Goal: Complete application form

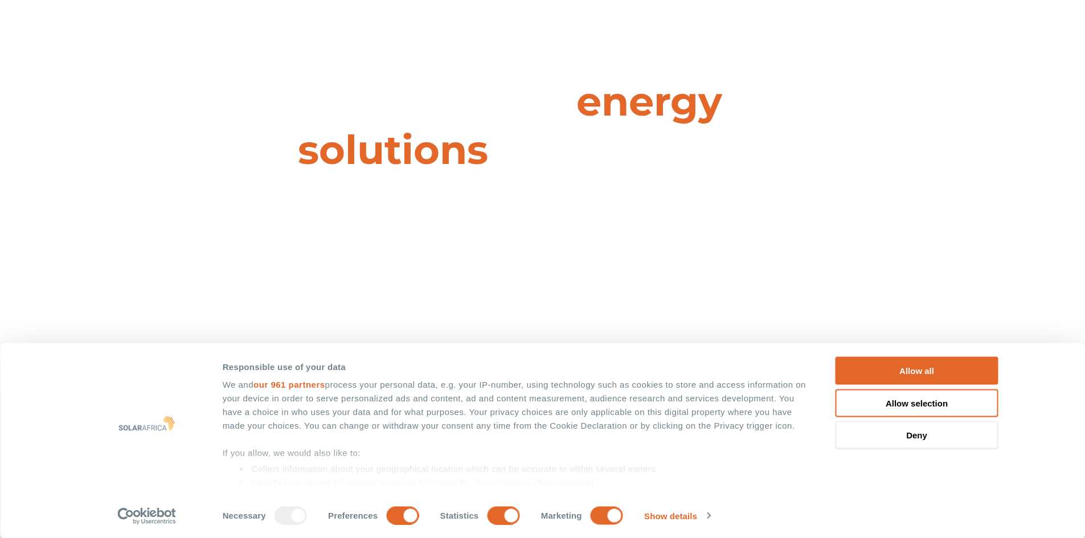
scroll to position [114, 0]
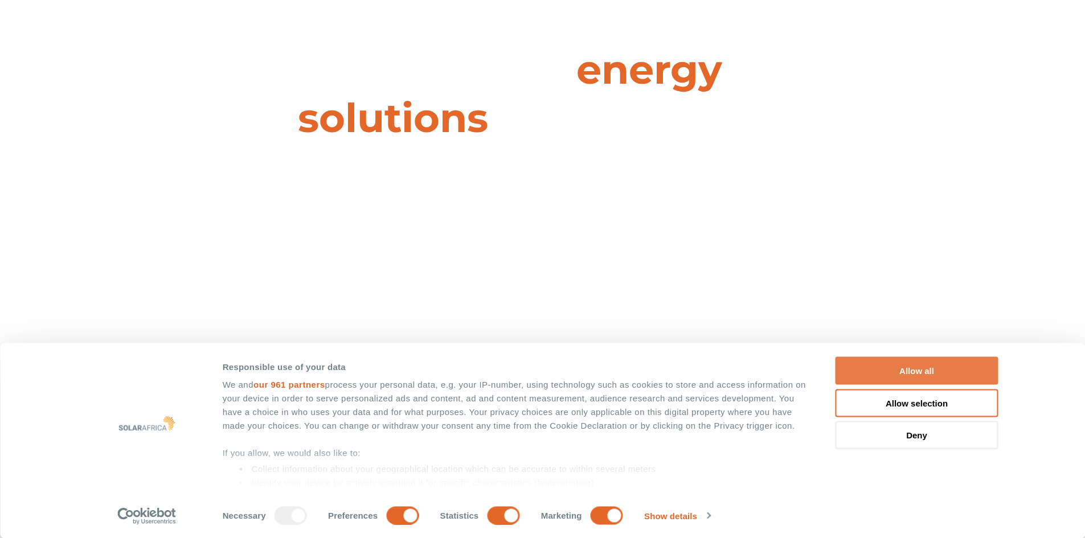
click at [932, 376] on button "Allow all" at bounding box center [916, 371] width 163 height 28
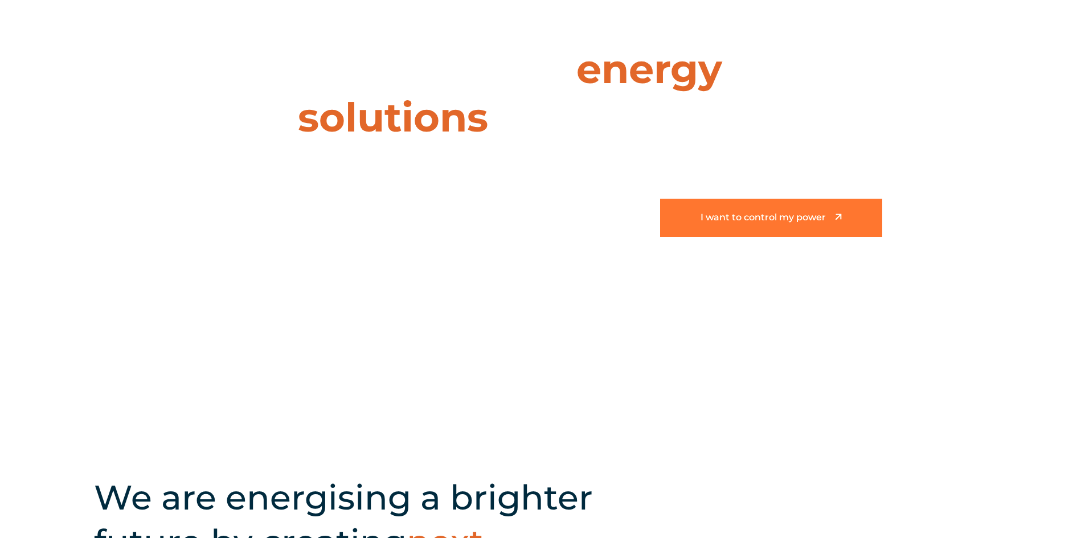
click at [747, 218] on span "I want to control my power" at bounding box center [762, 218] width 125 height 10
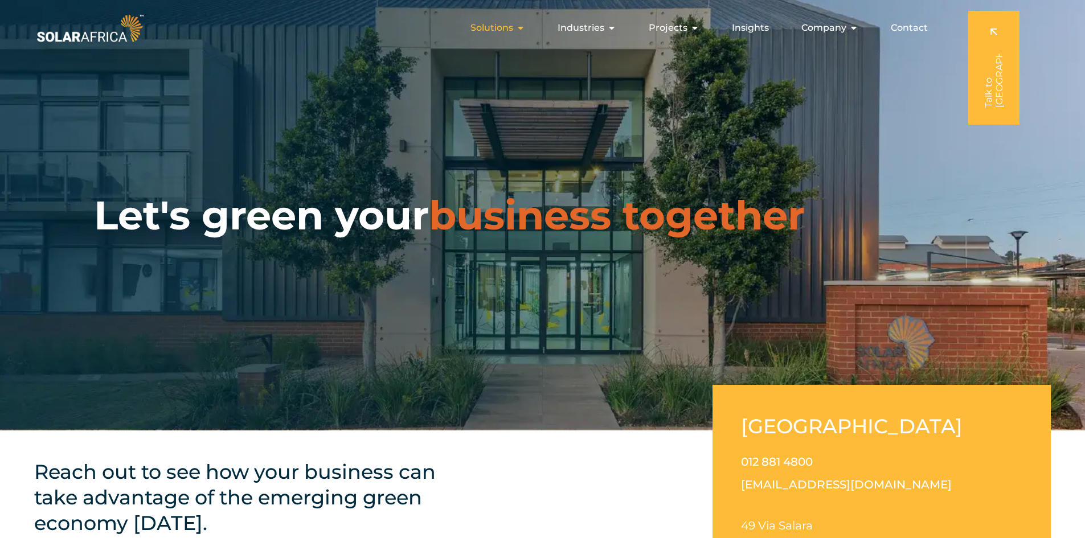
click at [497, 23] on span "Solutions" at bounding box center [491, 28] width 43 height 14
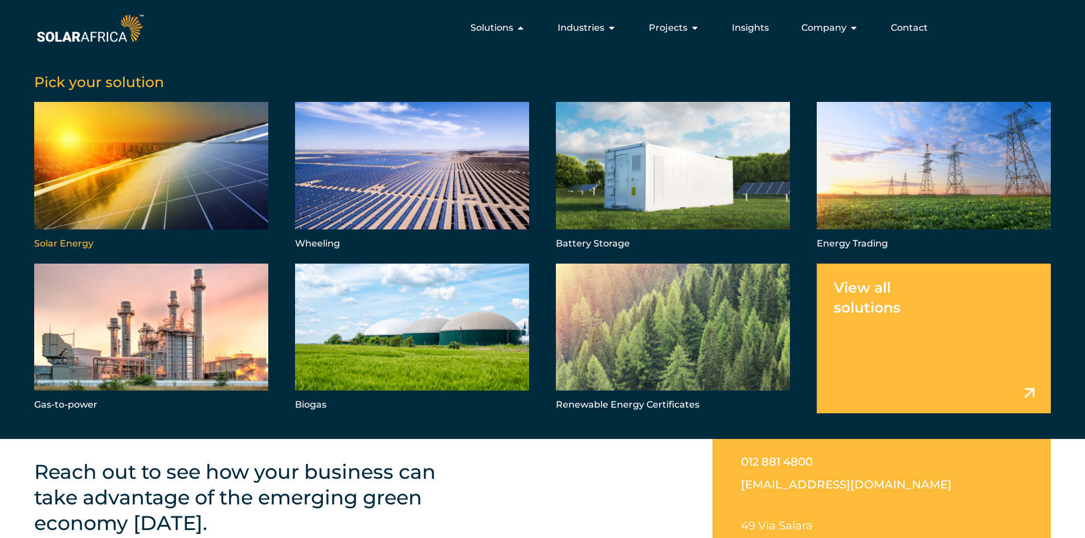
click at [80, 169] on link "Menu" at bounding box center [151, 177] width 234 height 150
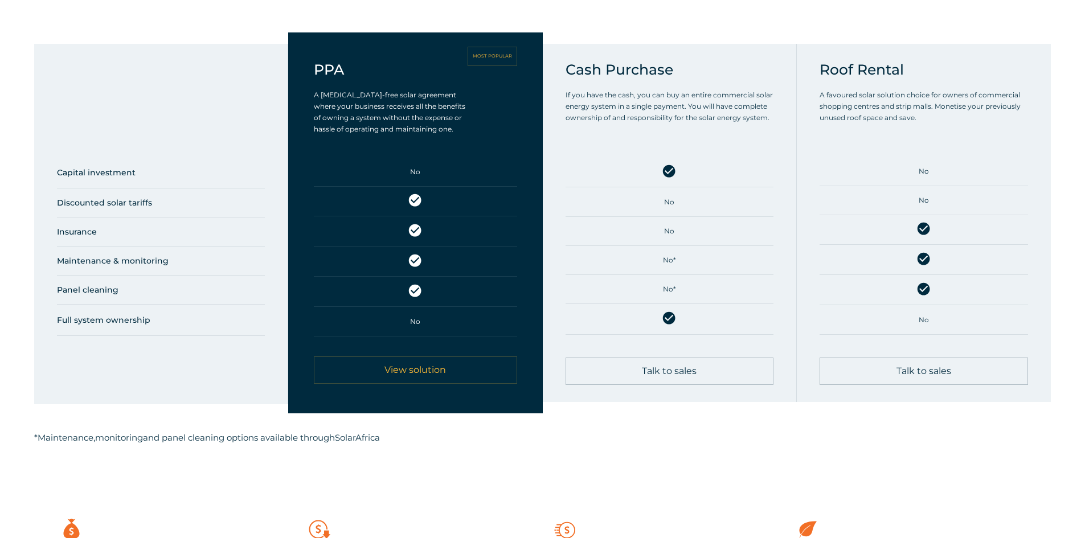
scroll to position [683, 0]
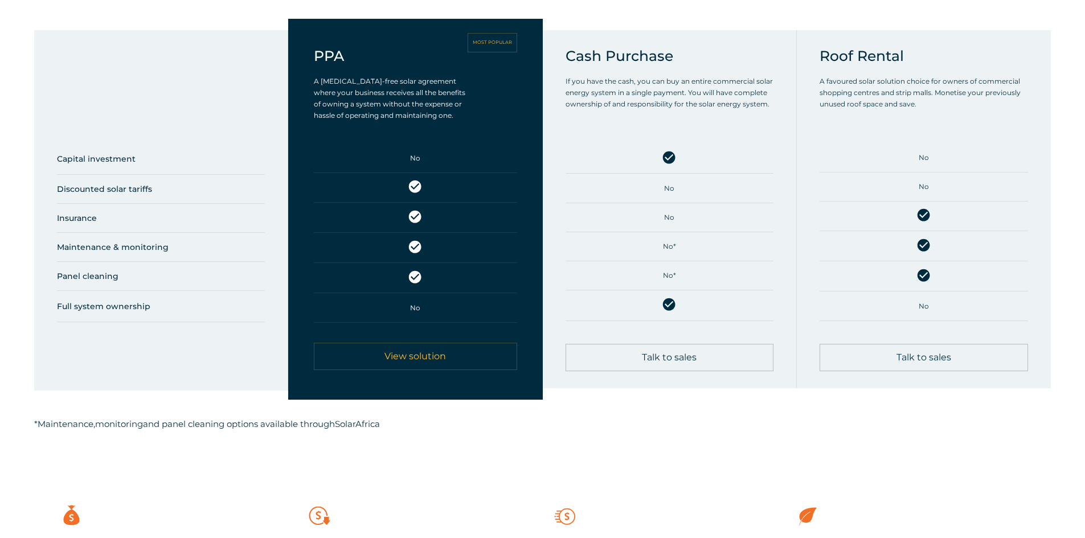
click at [409, 358] on span "View solution" at bounding box center [415, 356] width 62 height 9
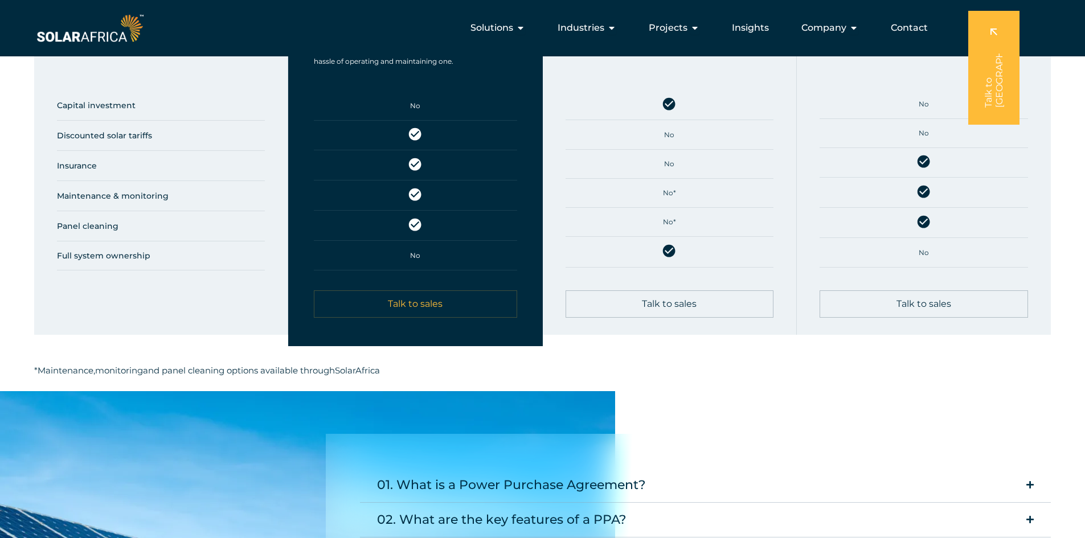
scroll to position [1025, 0]
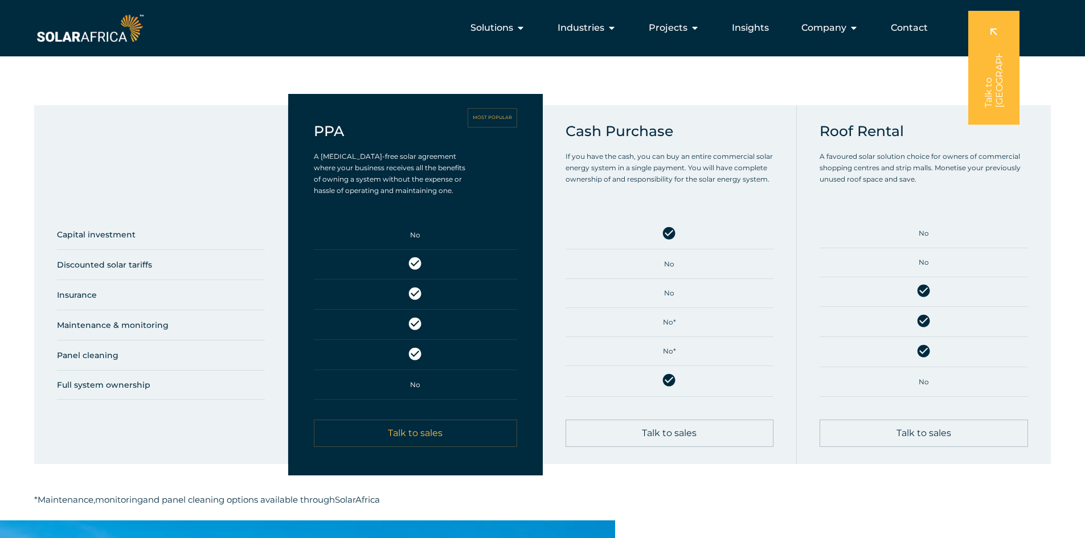
click at [406, 429] on span "Talk to sales" at bounding box center [415, 433] width 55 height 9
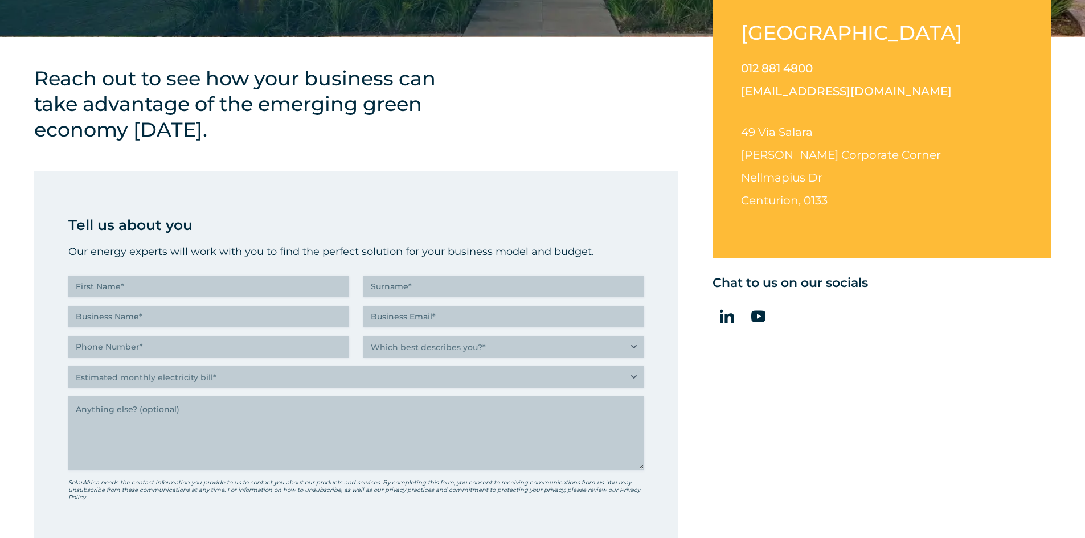
scroll to position [399, 0]
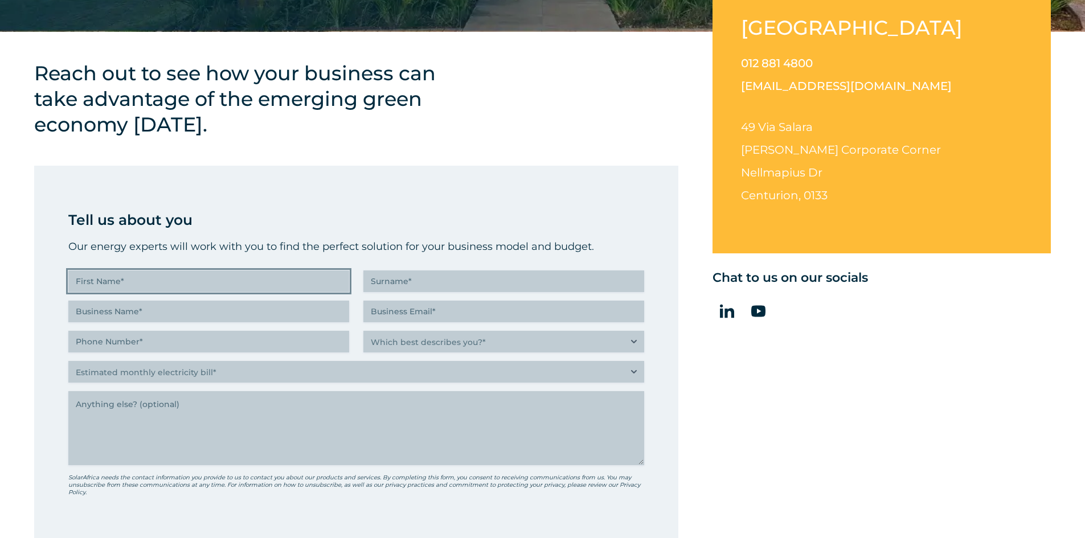
click at [155, 287] on input "First Name (Required)" at bounding box center [208, 281] width 281 height 22
type input "[PERSON_NAME]"
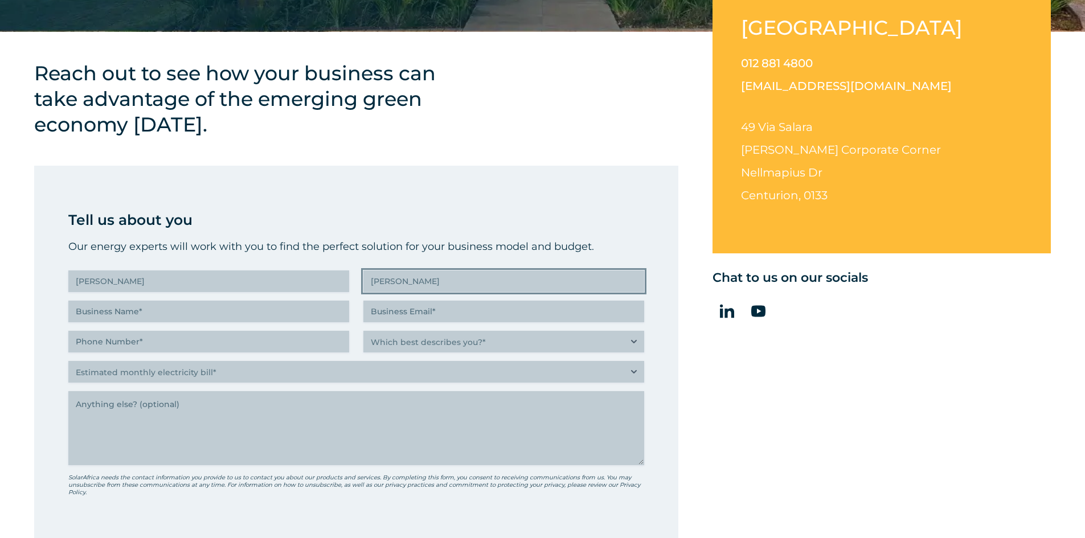
type input "[PERSON_NAME]"
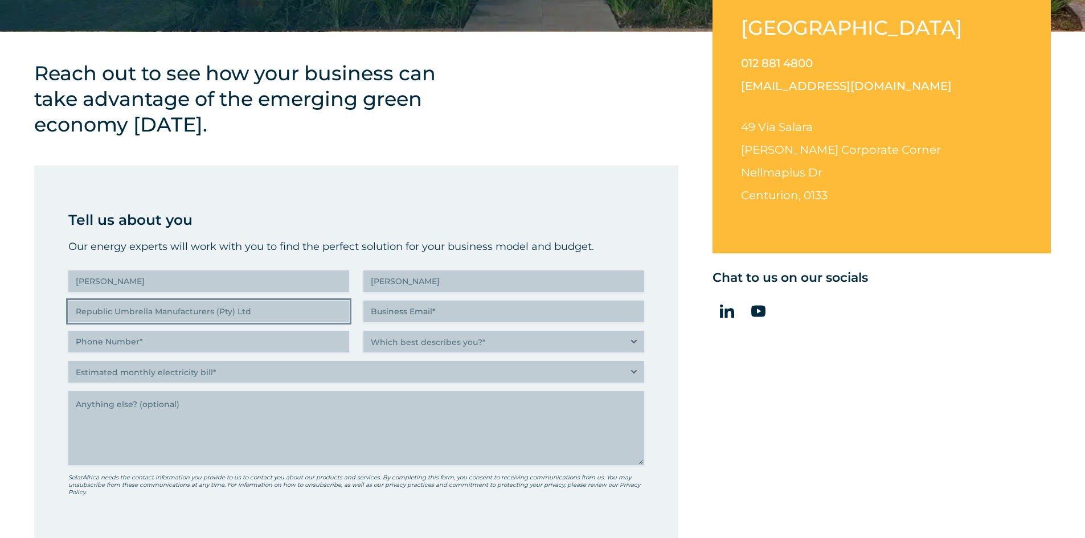
type input "Republic Umbrella Manufacturers (Pty) Ltd"
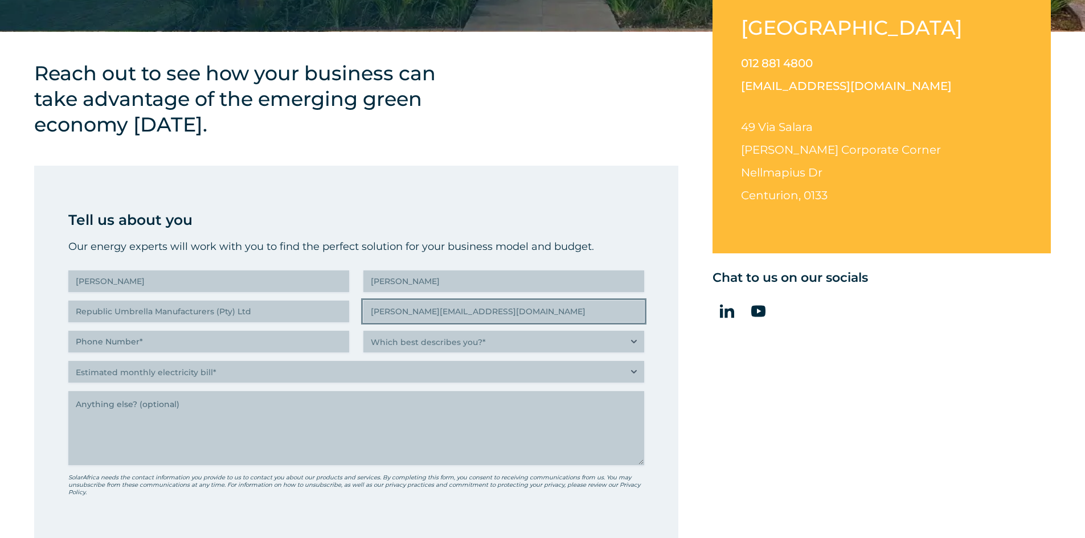
type input "[PERSON_NAME][EMAIL_ADDRESS][DOMAIN_NAME]"
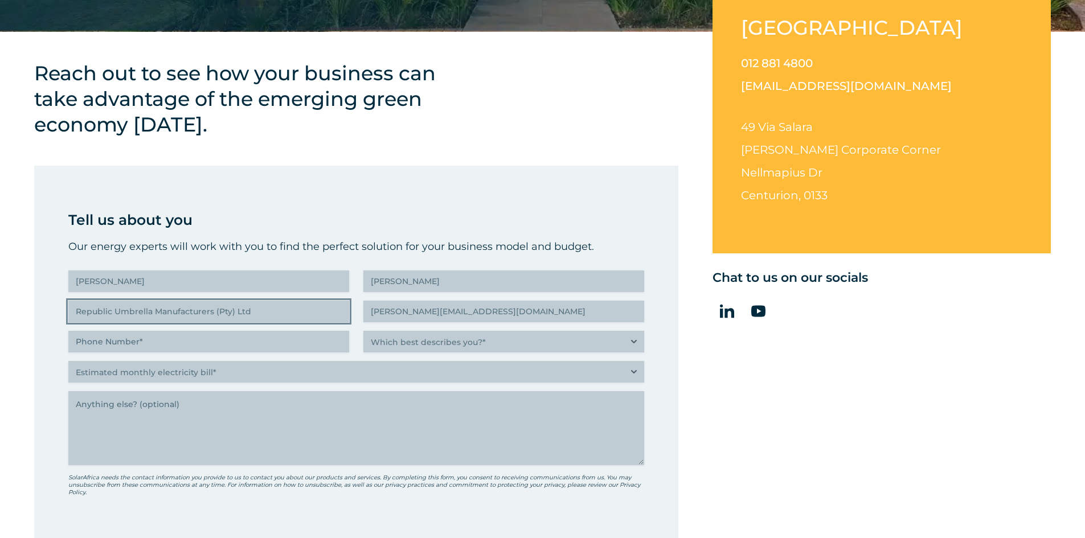
click at [277, 321] on input "Republic Umbrella Manufacturers (Pty) Ltd" at bounding box center [208, 312] width 281 height 22
type input "Republic Lifestyle"
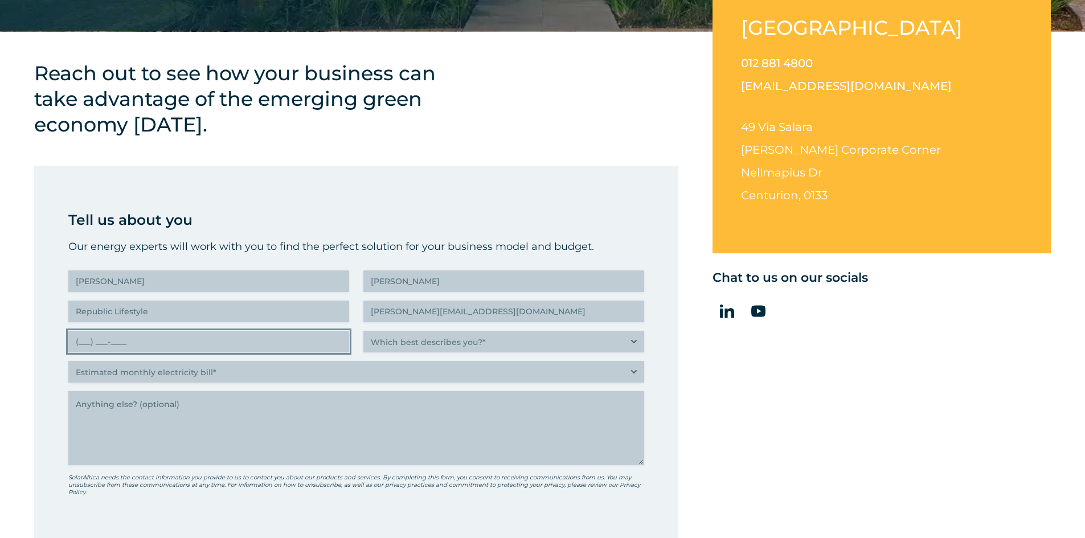
click at [212, 344] on input "(___) ___-____" at bounding box center [208, 342] width 281 height 22
type input "(082) 302-8675"
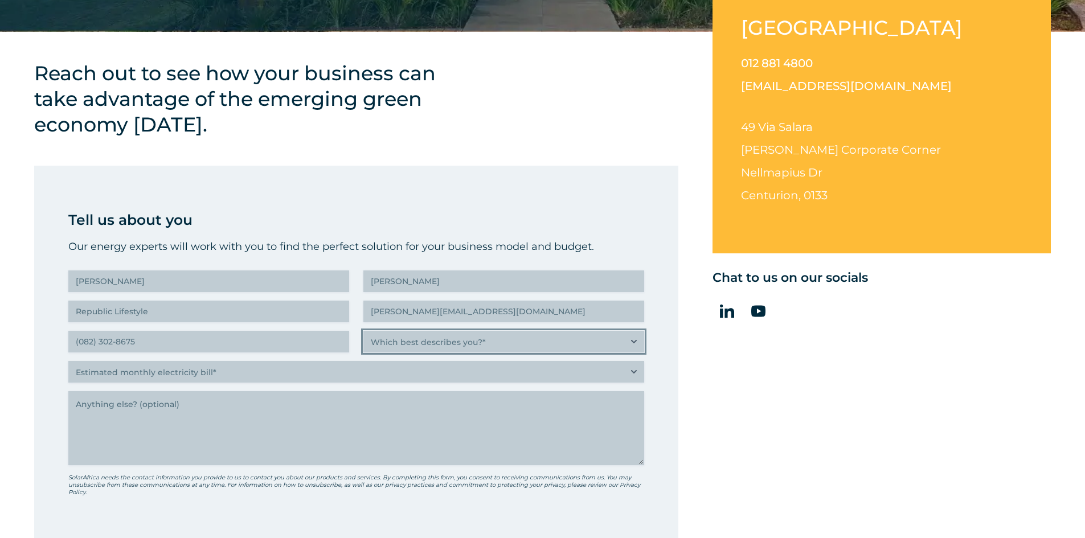
click at [564, 336] on select "Which best describes you?* Researching and identifying the best energy solution…" at bounding box center [503, 342] width 281 height 22
select select "Researching and identifying the best energy solutions on behalf of the business…"
click at [363, 331] on select "Which best describes you?* Researching and identifying the best energy solution…" at bounding box center [503, 342] width 281 height 22
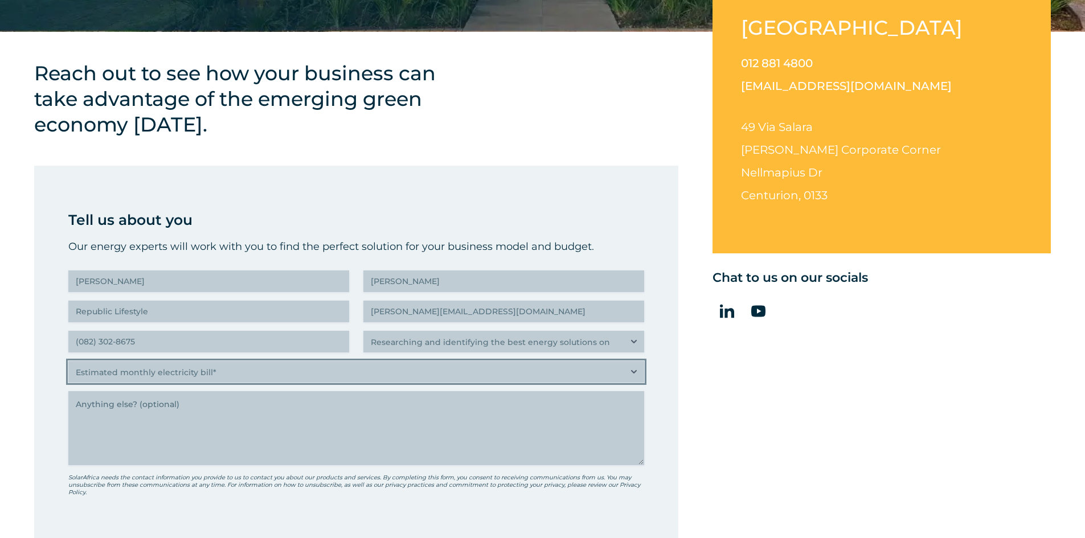
click at [113, 372] on select "Estimated monthly electricity bill* Less than R500K More than R500K" at bounding box center [356, 372] width 576 height 22
select select "Less than R500K"
click at [68, 361] on select "Estimated monthly electricity bill* Less than R500K More than R500K" at bounding box center [356, 372] width 576 height 22
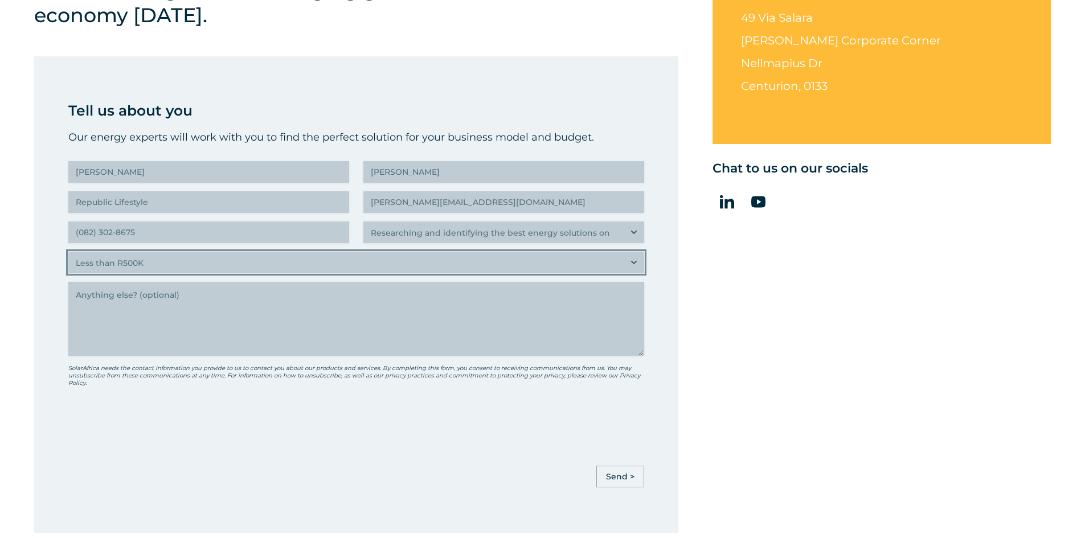
scroll to position [513, 0]
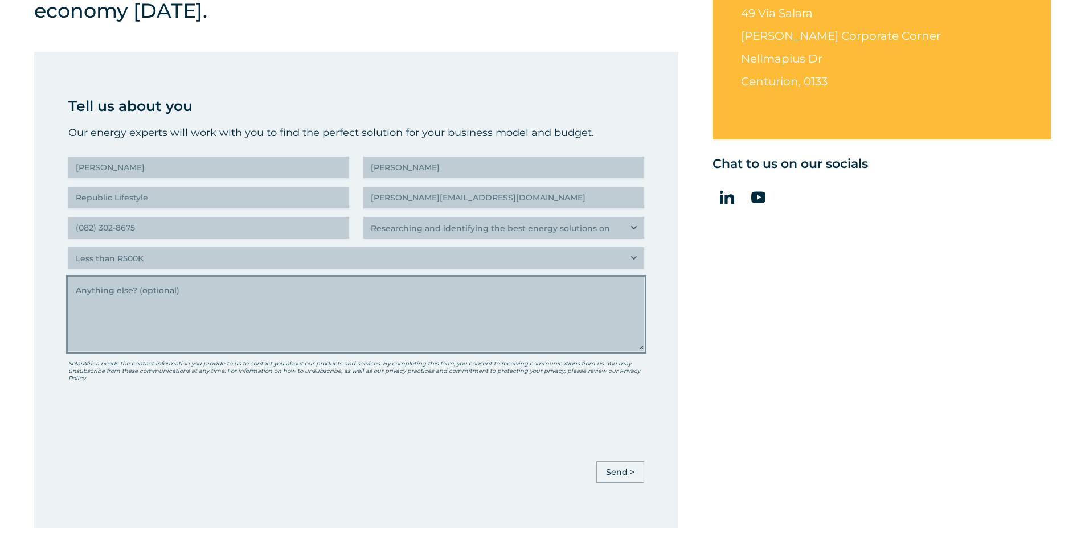
click at [175, 296] on textarea "Anything else" at bounding box center [356, 314] width 576 height 74
type textarea "Local electricity supply is unreliable."
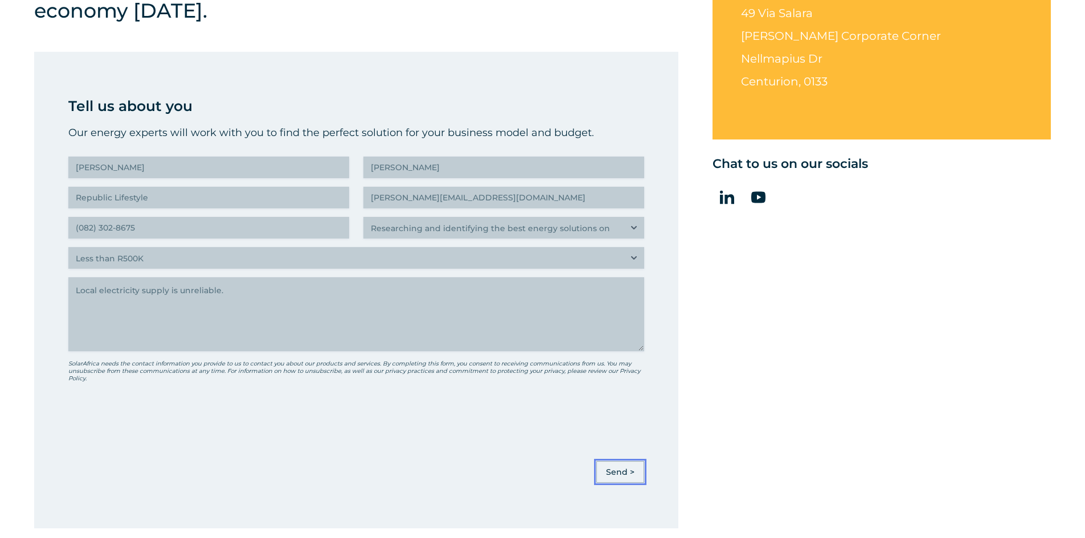
click at [624, 469] on input "Send >" at bounding box center [620, 472] width 48 height 22
